Goal: Browse casually

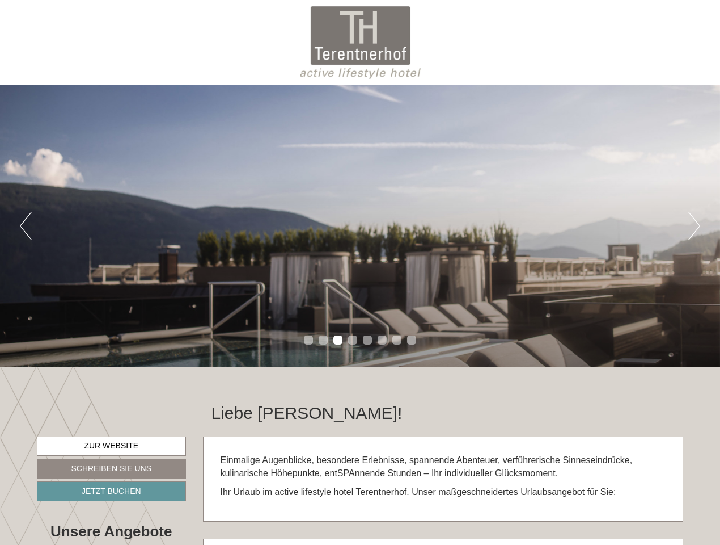
click at [360, 272] on div "Previous Next 1 2 3 4 5 6 7 8" at bounding box center [360, 225] width 720 height 281
click at [26, 226] on button "Previous" at bounding box center [26, 226] width 12 height 28
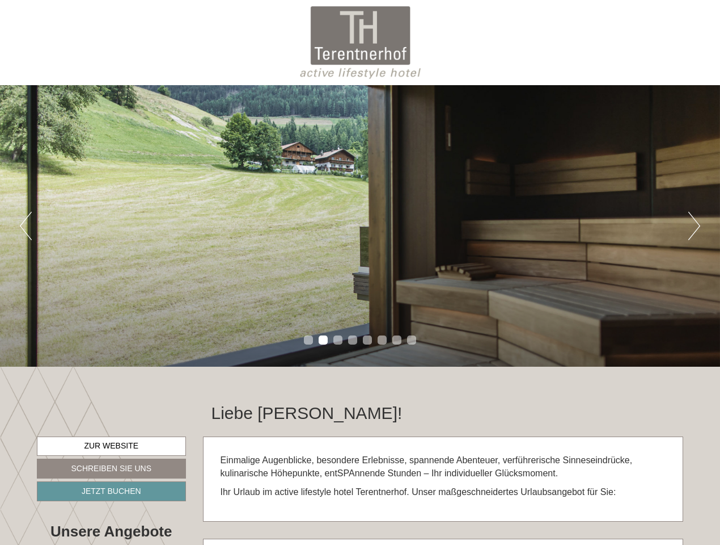
click at [360, 226] on div "Previous Next 1 2 3 4 5 6 7 8" at bounding box center [360, 225] width 720 height 281
click at [694, 226] on button "Next" at bounding box center [695, 226] width 12 height 28
click at [309, 340] on li "1" at bounding box center [308, 339] width 9 height 9
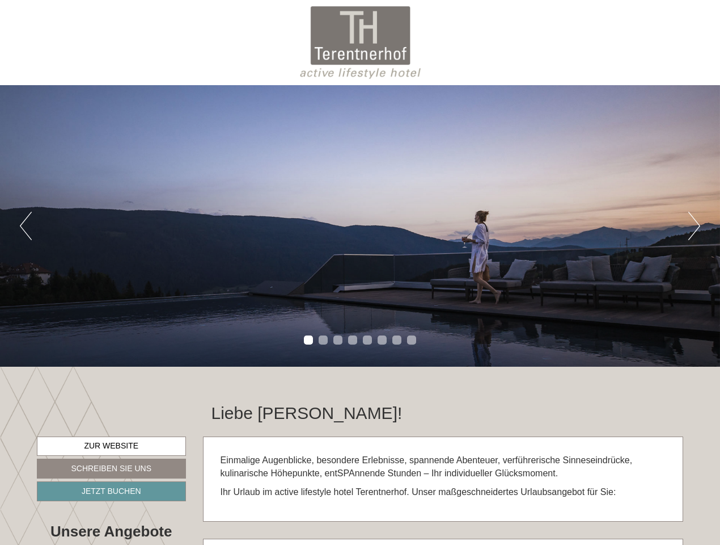
click at [323, 340] on li "2" at bounding box center [323, 339] width 9 height 9
click at [338, 340] on li "3" at bounding box center [338, 339] width 9 height 9
click at [353, 340] on li "4" at bounding box center [352, 339] width 9 height 9
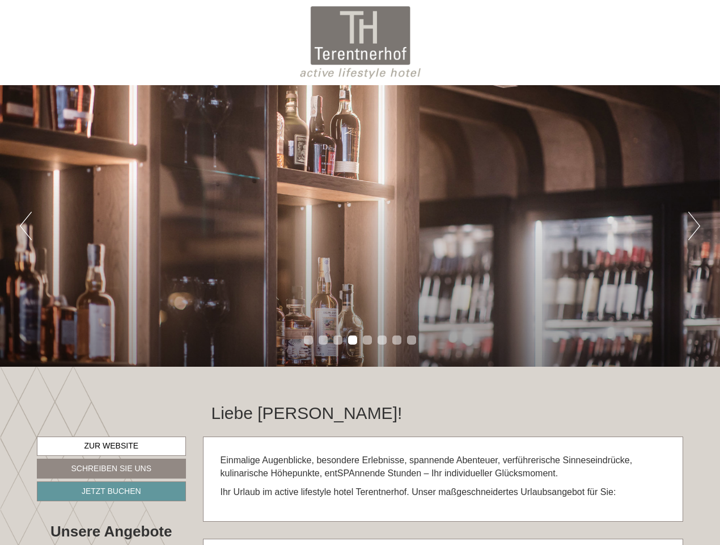
click at [368, 340] on li "5" at bounding box center [367, 339] width 9 height 9
click at [382, 340] on li "6" at bounding box center [382, 339] width 9 height 9
